Goal: Information Seeking & Learning: Learn about a topic

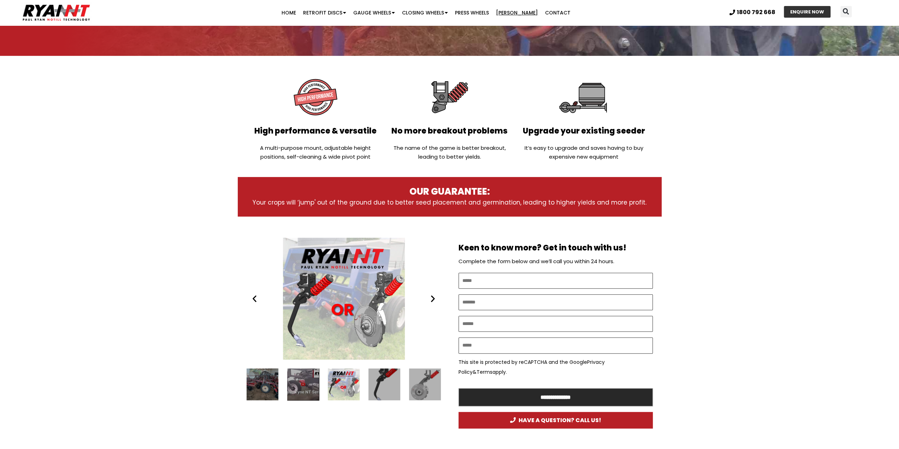
scroll to position [177, 0]
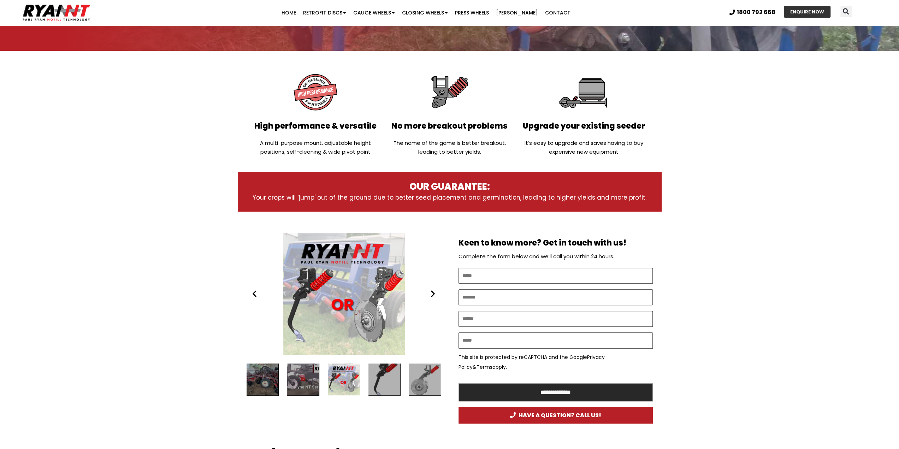
click at [303, 375] on div "1 / 16" at bounding box center [303, 380] width 32 height 32
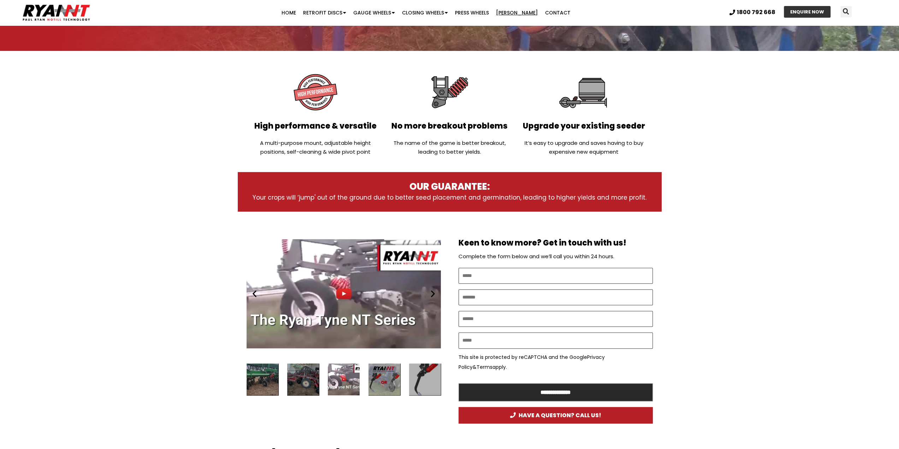
click at [365, 378] on div "Slides Slides" at bounding box center [344, 380] width 194 height 32
click at [383, 376] on div "2 / 16" at bounding box center [385, 380] width 32 height 32
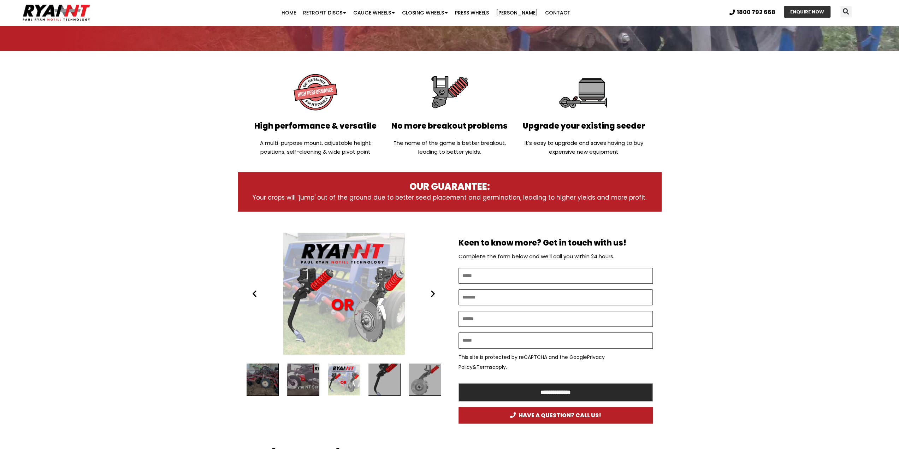
click at [383, 376] on div "3 / 16" at bounding box center [385, 380] width 32 height 32
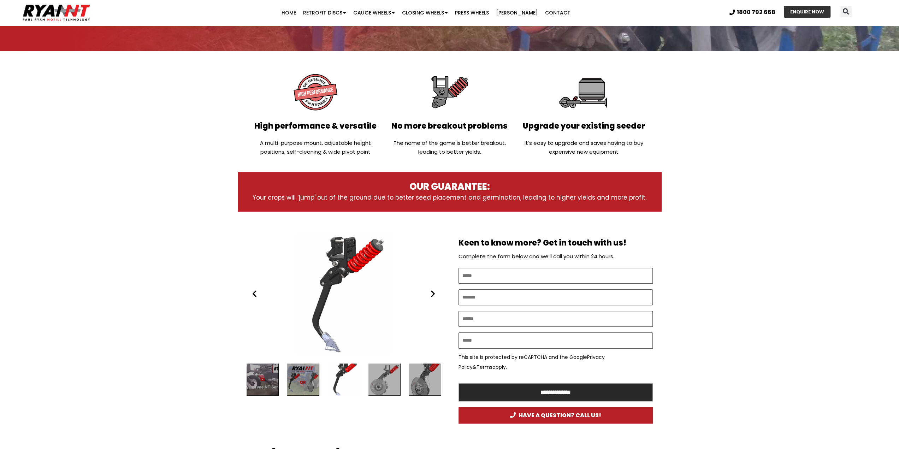
click at [383, 376] on div "4 / 16" at bounding box center [385, 380] width 32 height 32
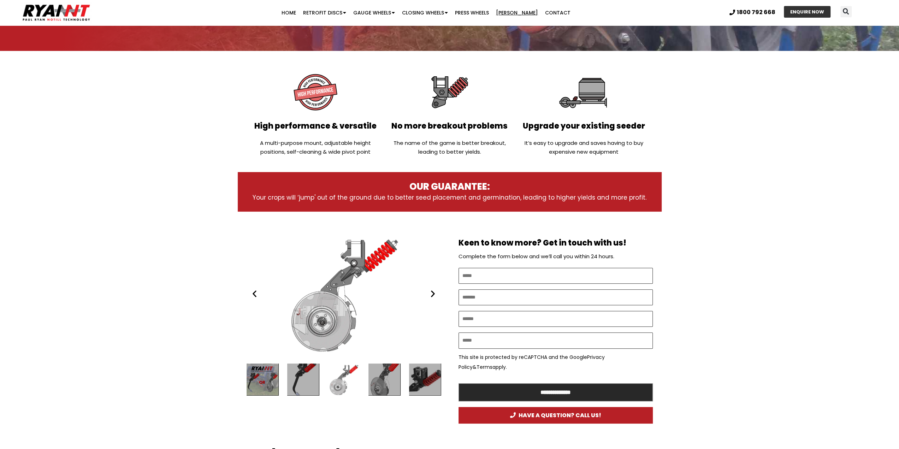
click at [383, 376] on div "5 / 16" at bounding box center [385, 380] width 32 height 32
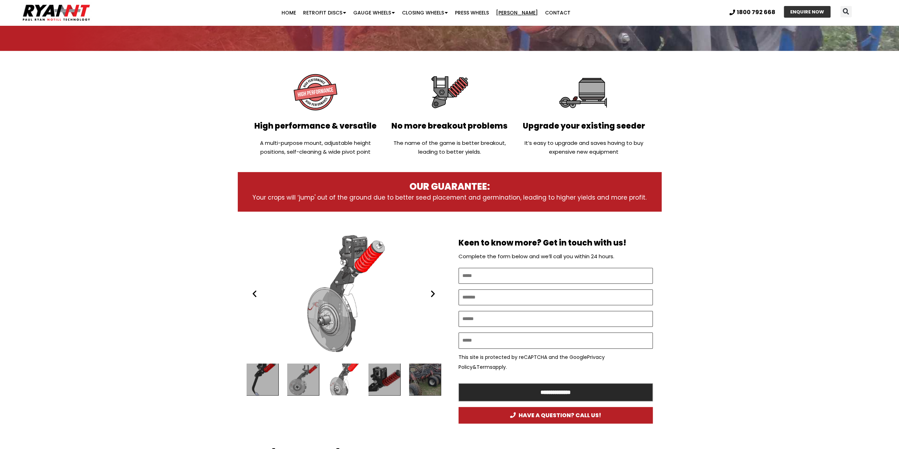
click at [383, 376] on div "6 / 16" at bounding box center [385, 380] width 32 height 32
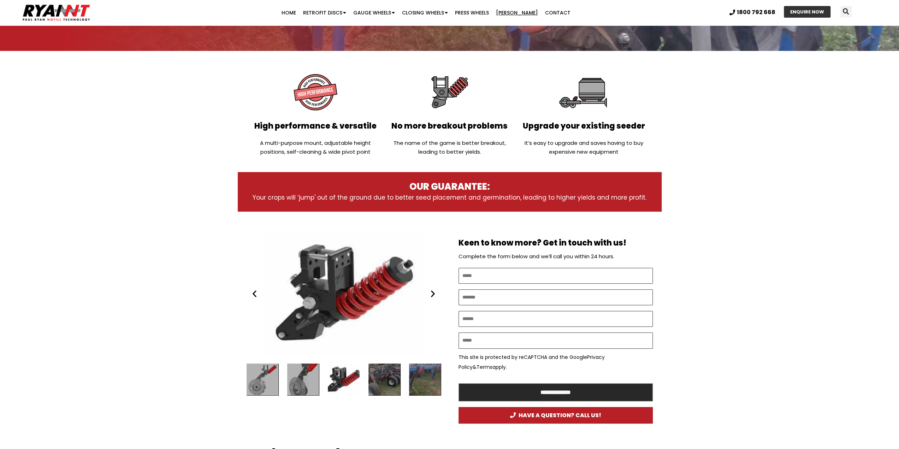
click at [383, 376] on div "7 / 16" at bounding box center [385, 380] width 32 height 32
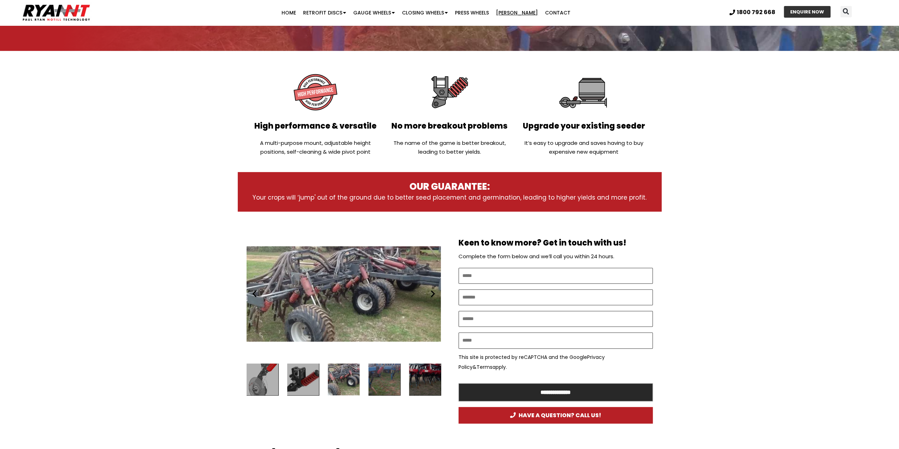
click at [383, 376] on div "8 / 16" at bounding box center [385, 380] width 32 height 32
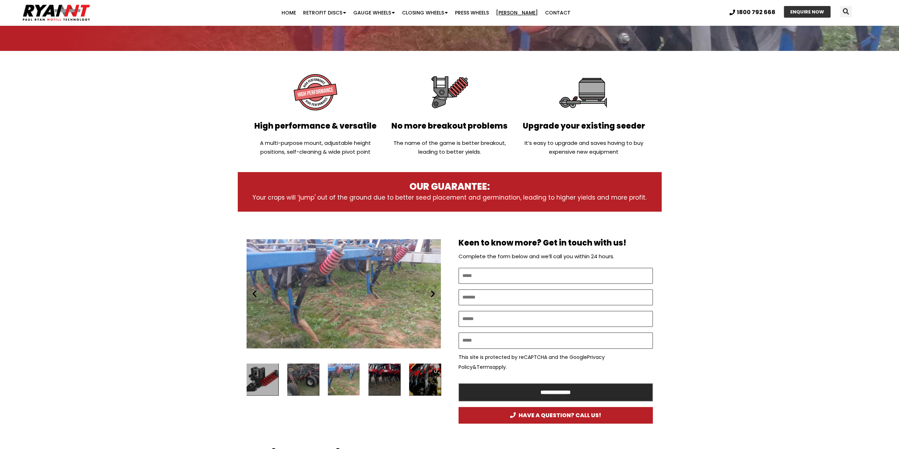
click at [381, 374] on div "9 / 16" at bounding box center [385, 380] width 32 height 32
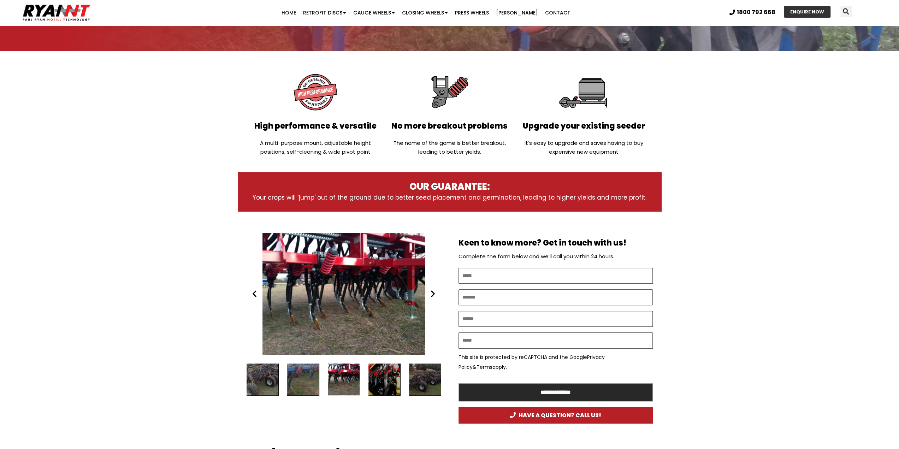
click at [421, 379] on div "11 / 16" at bounding box center [425, 380] width 32 height 32
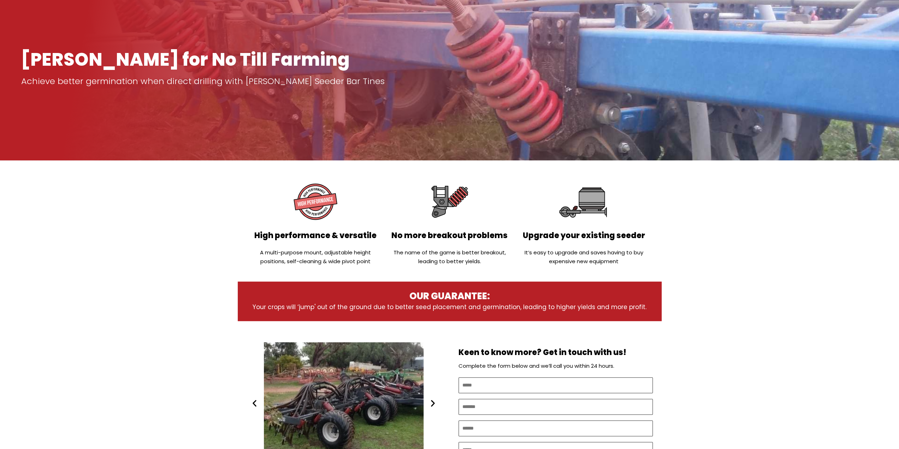
scroll to position [0, 0]
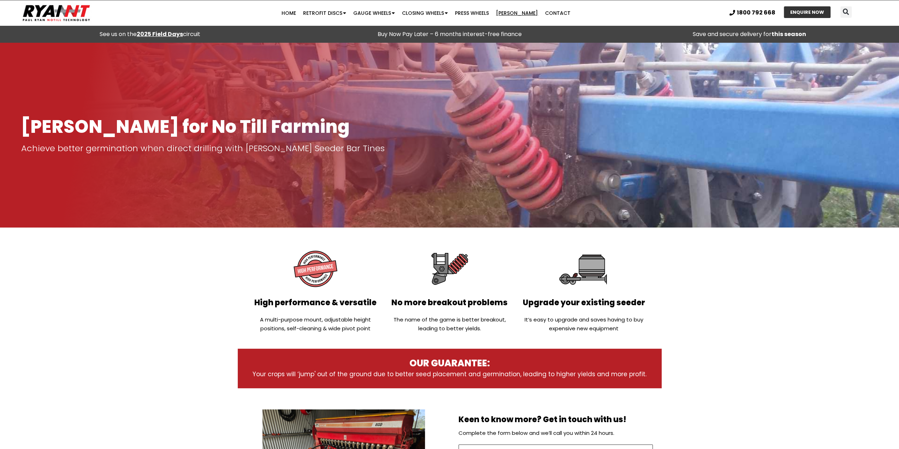
click at [513, 10] on link "[PERSON_NAME]" at bounding box center [517, 13] width 49 height 14
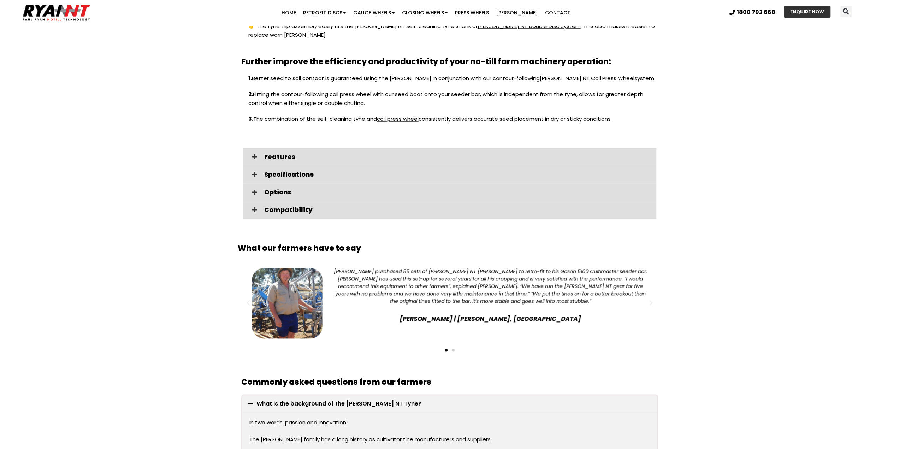
scroll to position [848, 0]
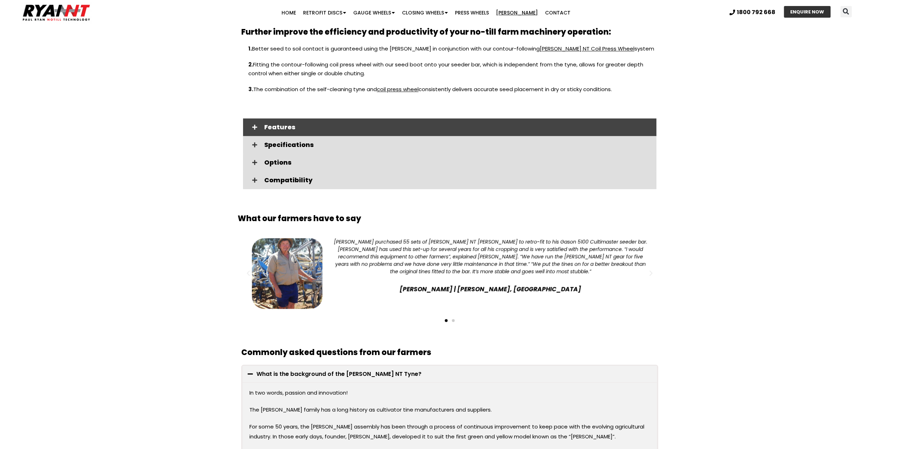
click at [282, 124] on span "Features" at bounding box center [457, 127] width 387 height 6
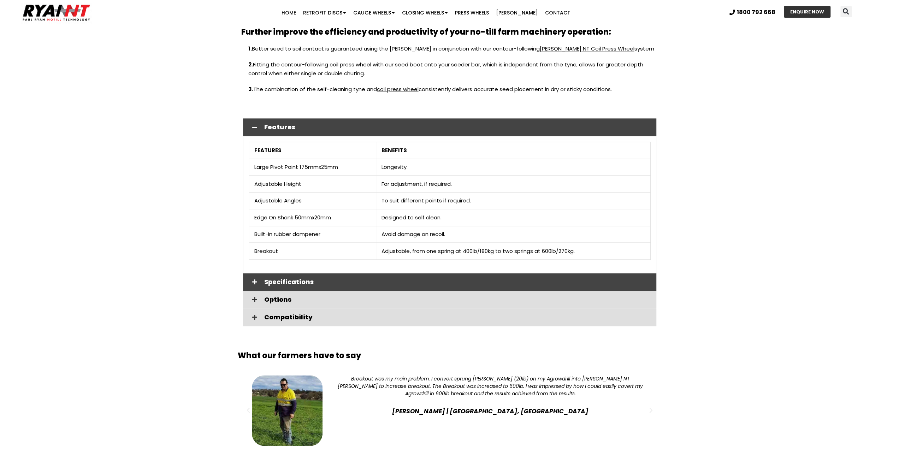
click at [281, 279] on span "Specifications" at bounding box center [457, 282] width 387 height 6
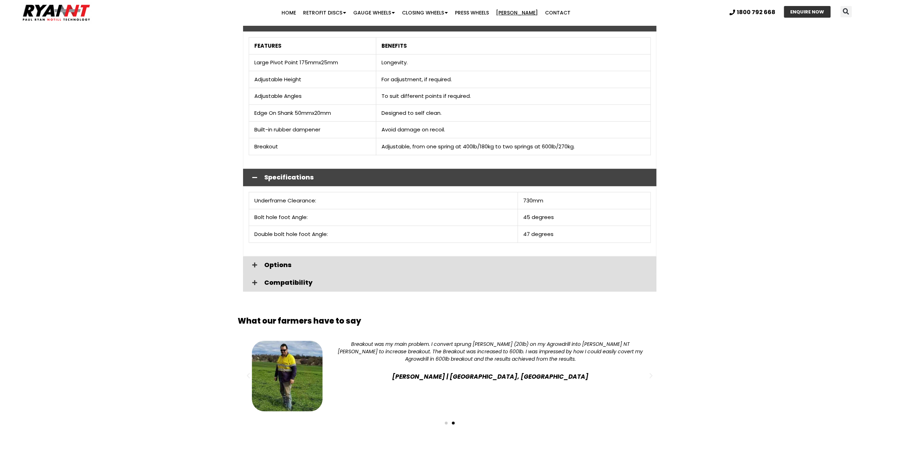
scroll to position [954, 0]
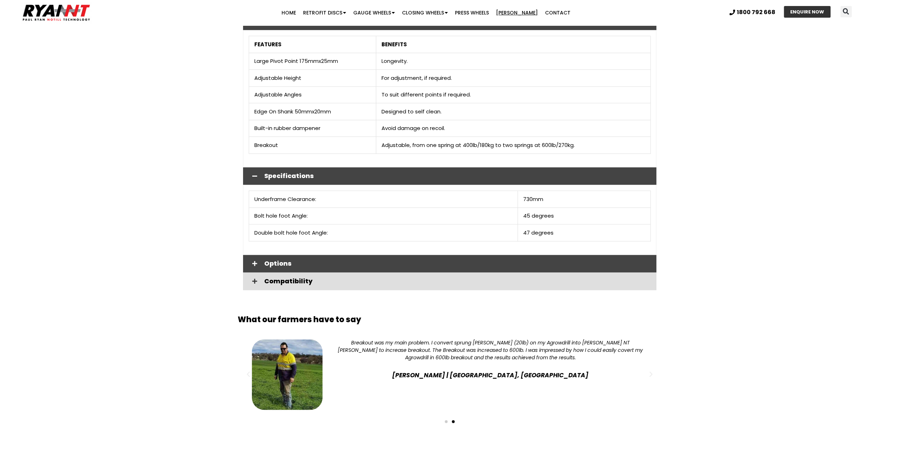
click at [267, 260] on span "Options" at bounding box center [457, 263] width 387 height 6
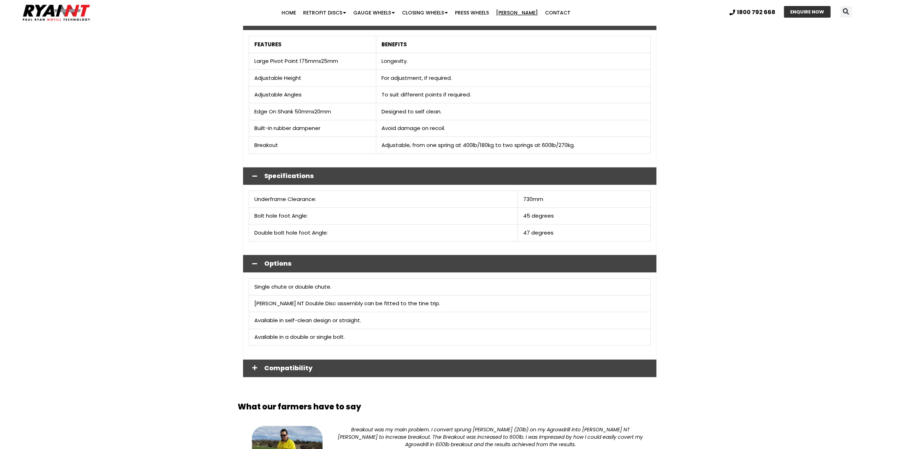
click at [281, 365] on span "Compatibility" at bounding box center [457, 368] width 387 height 6
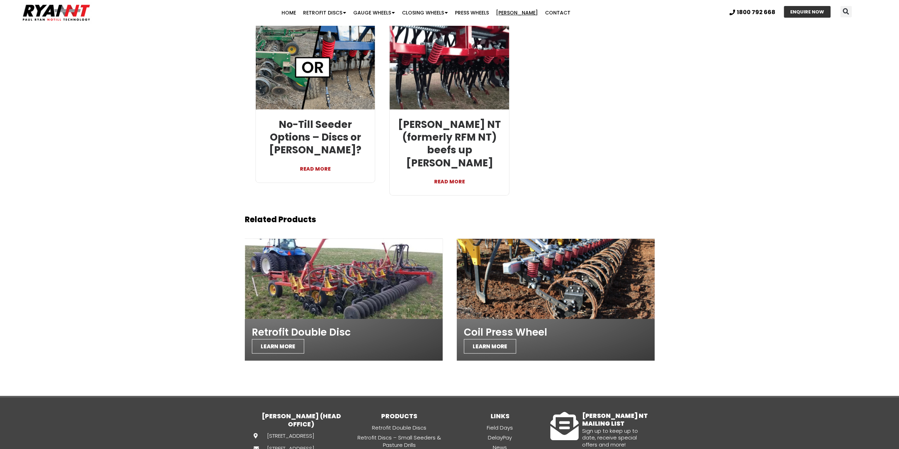
scroll to position [1696, 0]
